Goal: Check status

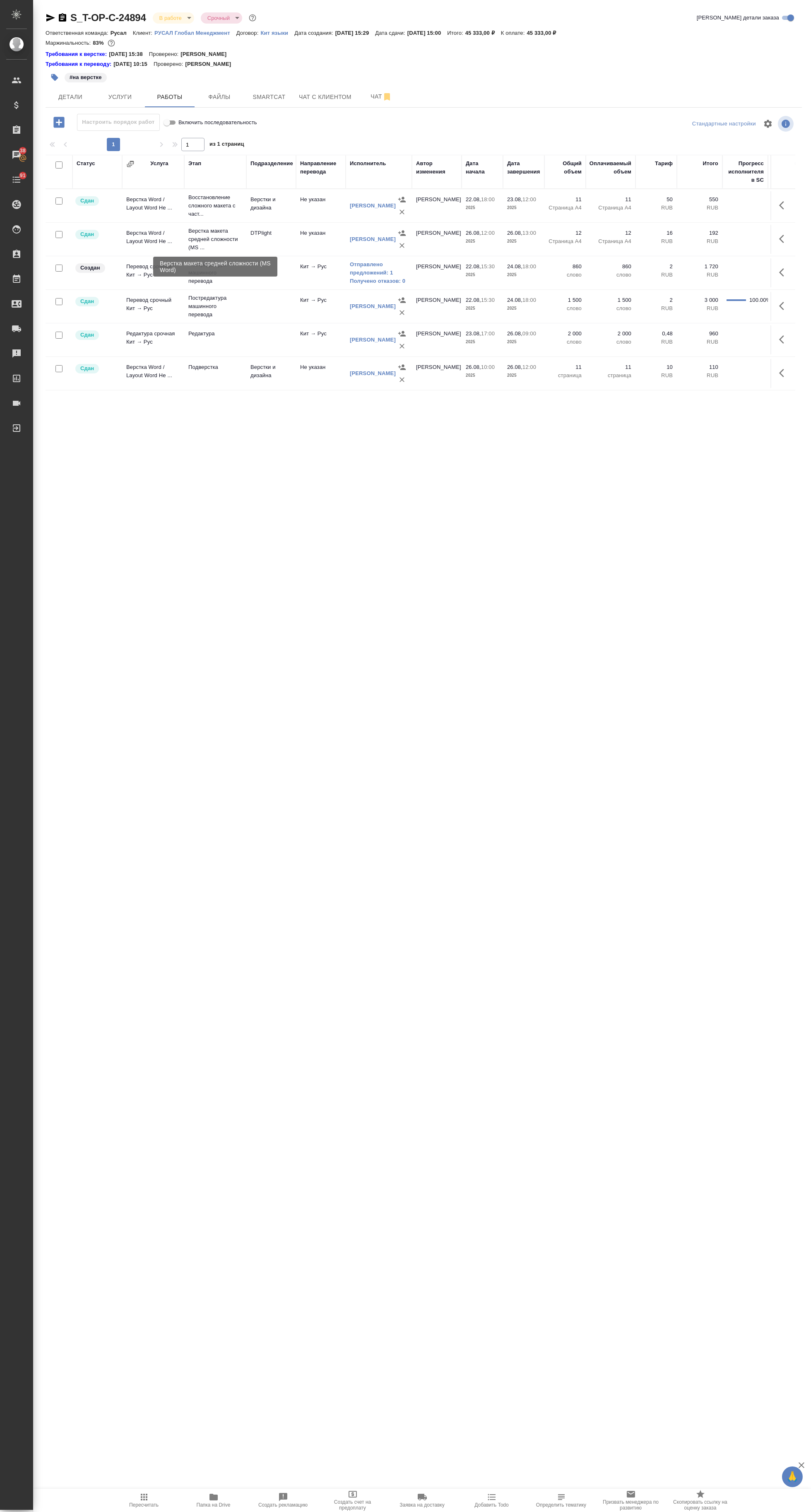
click at [370, 272] on link "Отправлено предложений: 1" at bounding box center [379, 269] width 58 height 16
